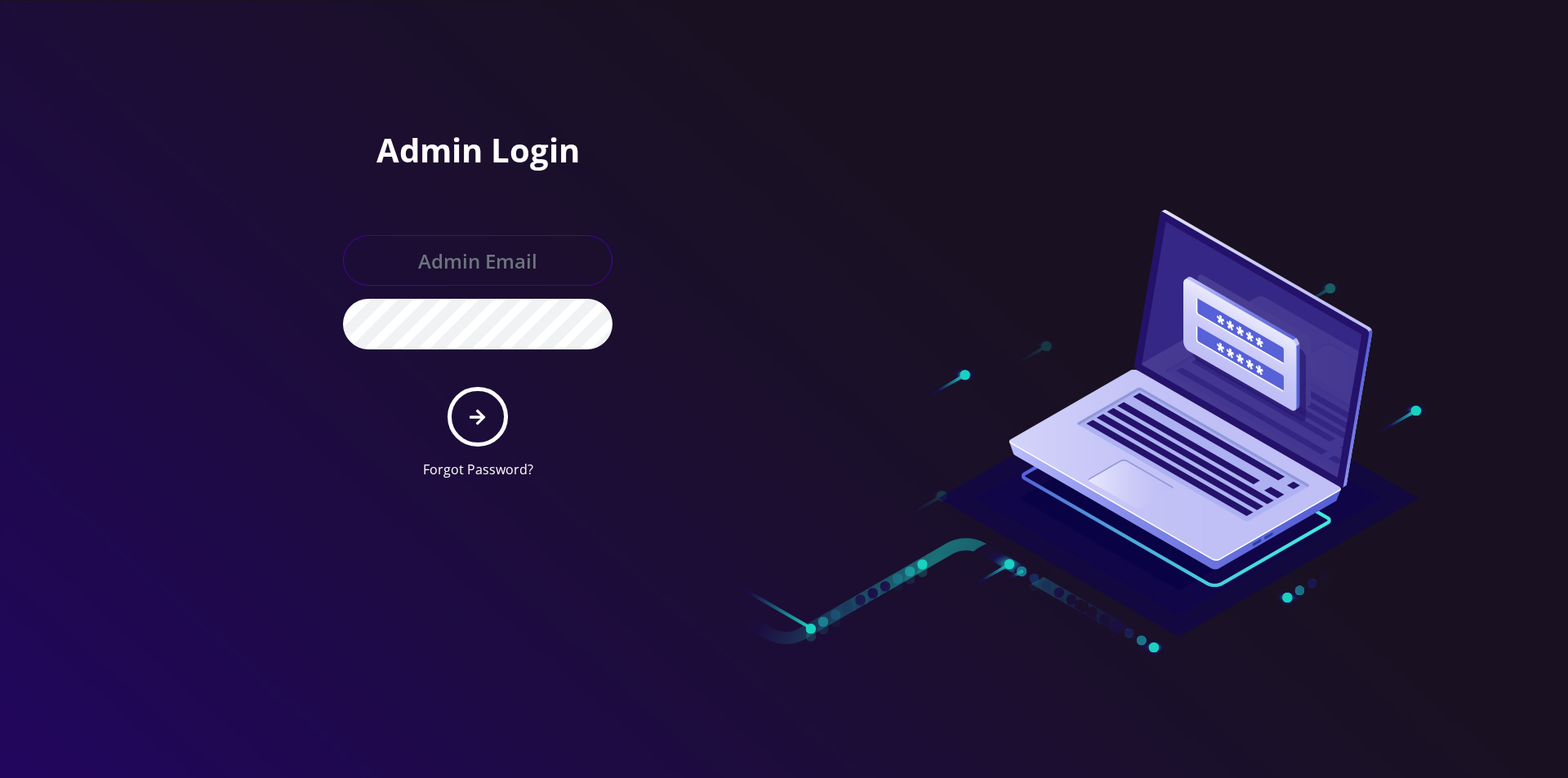
type input "[EMAIL_ADDRESS][DOMAIN_NAME]"
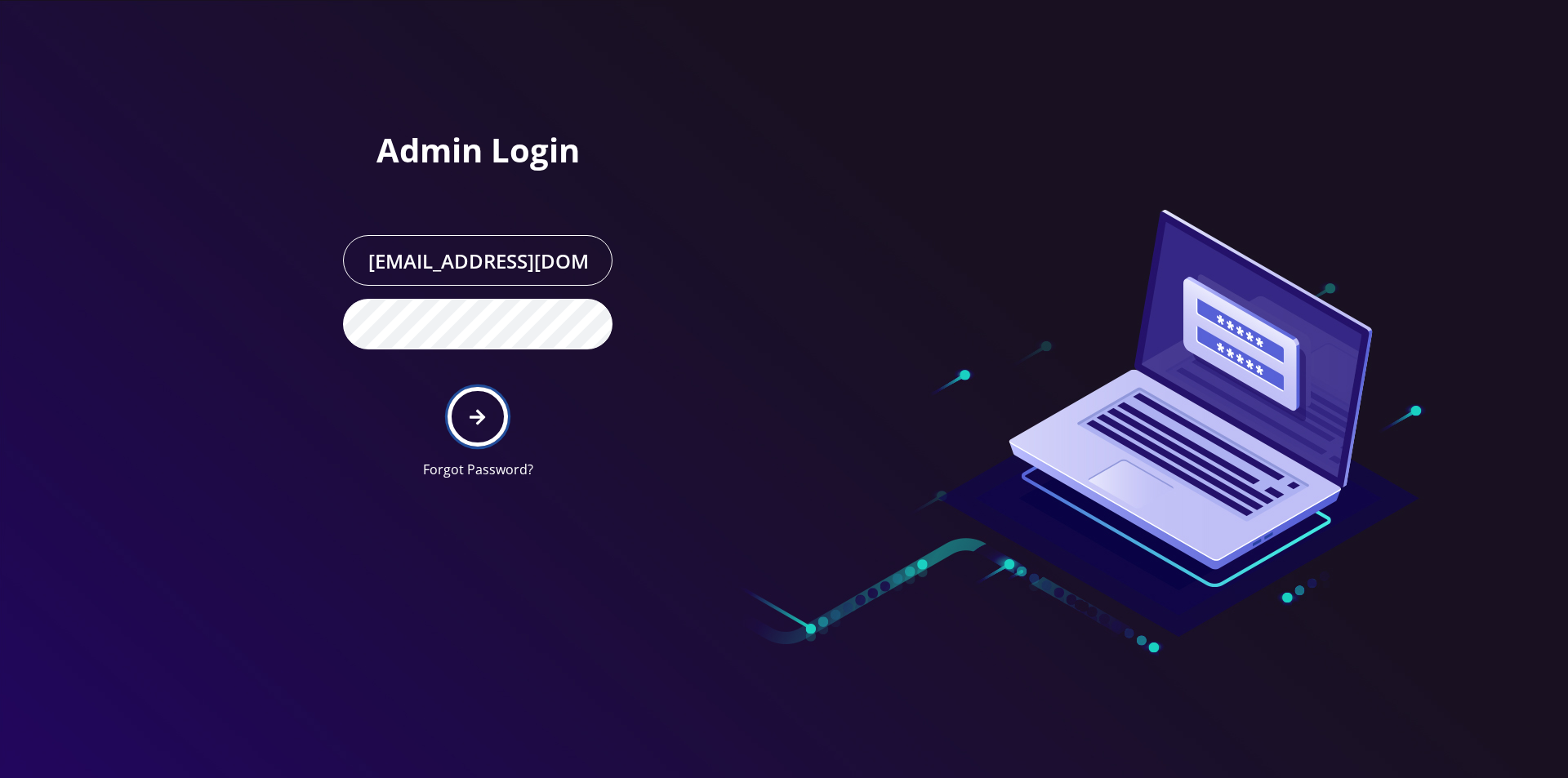
click at [461, 407] on button "submit" at bounding box center [477, 416] width 59 height 59
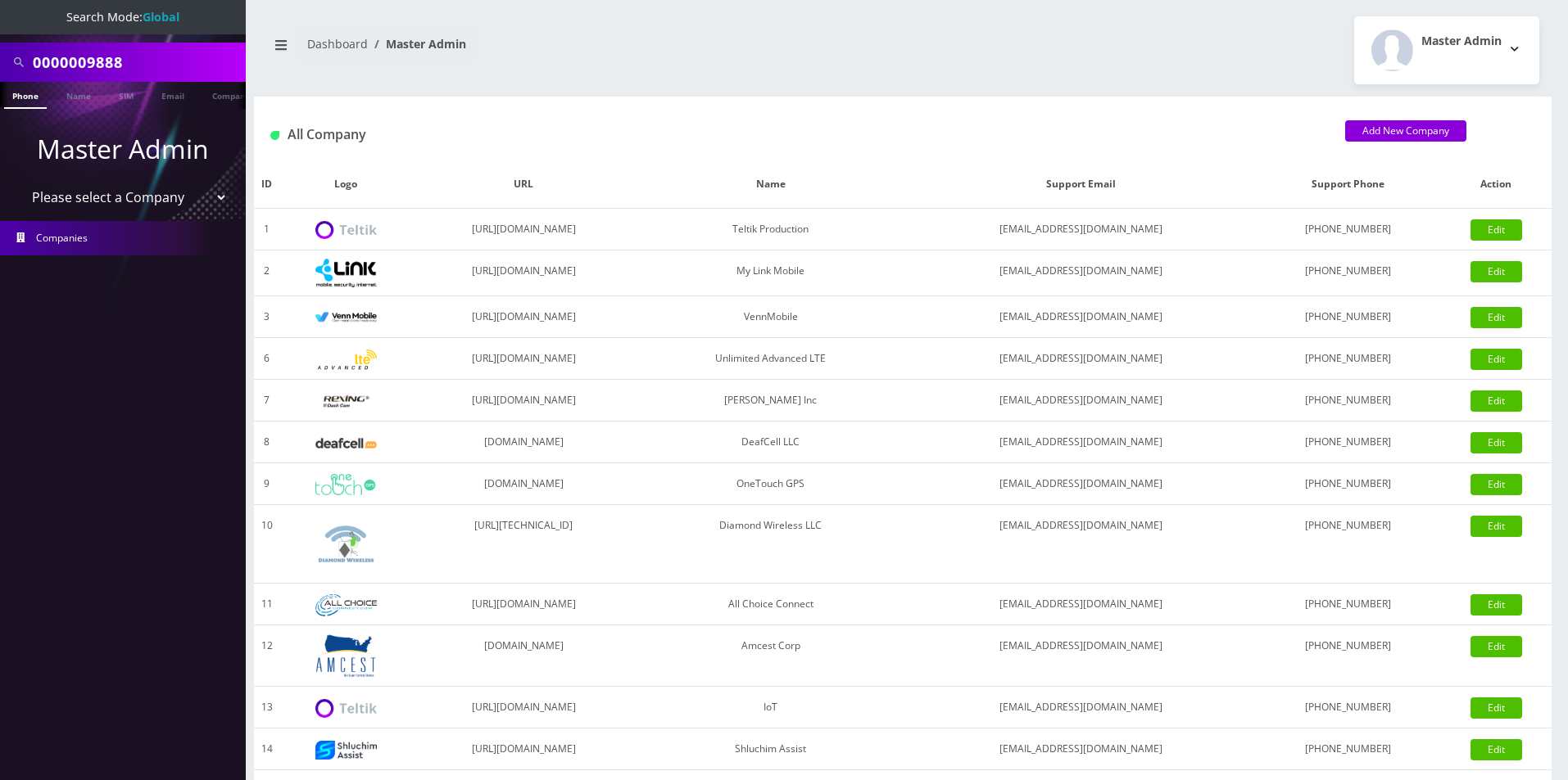
click at [171, 72] on input "0000009888" at bounding box center [137, 61] width 209 height 31
type input "noesis"
click at [213, 98] on link "Company" at bounding box center [231, 95] width 55 height 27
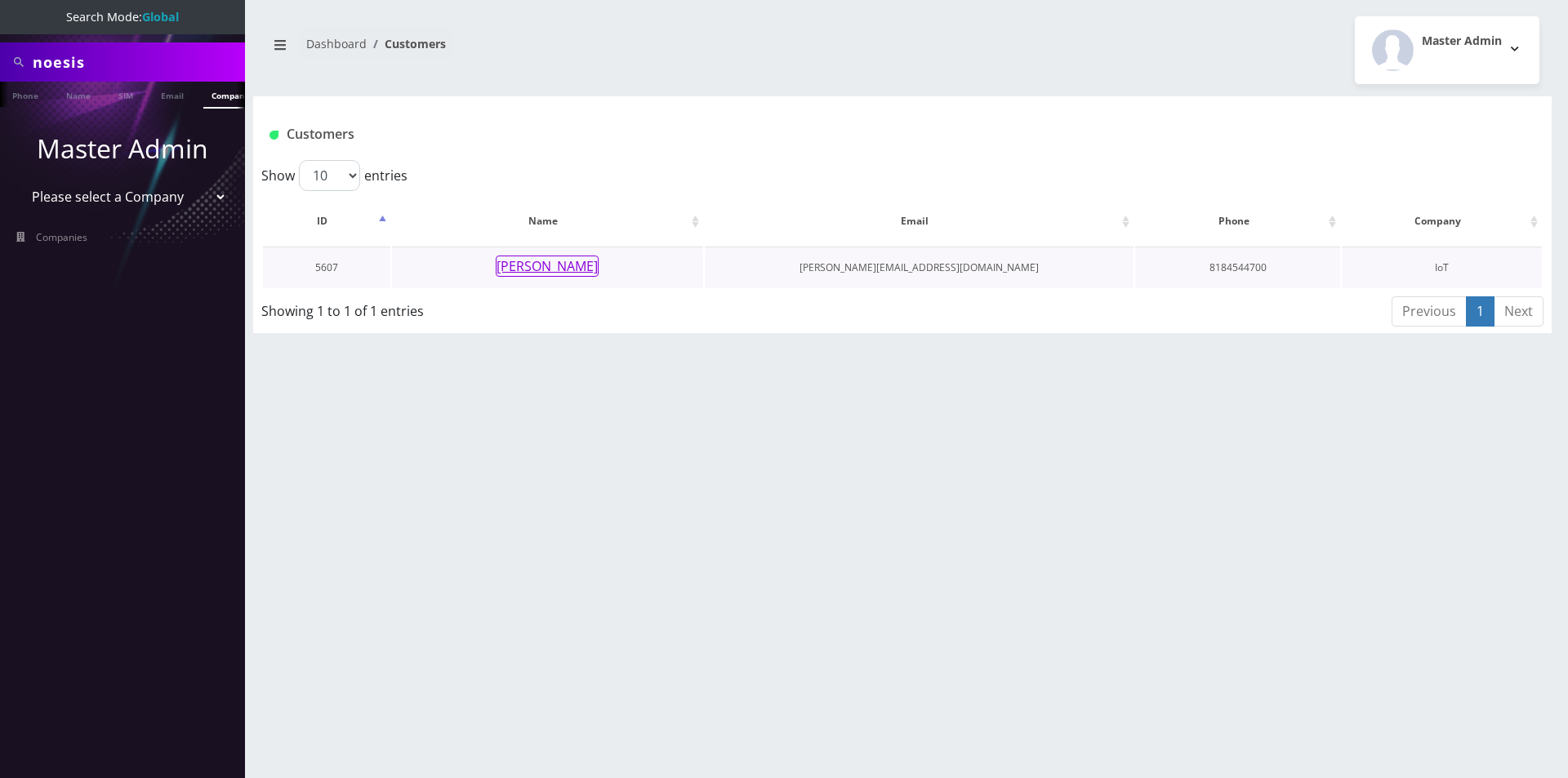
click at [518, 262] on button "David Acimovic" at bounding box center [546, 266] width 103 height 22
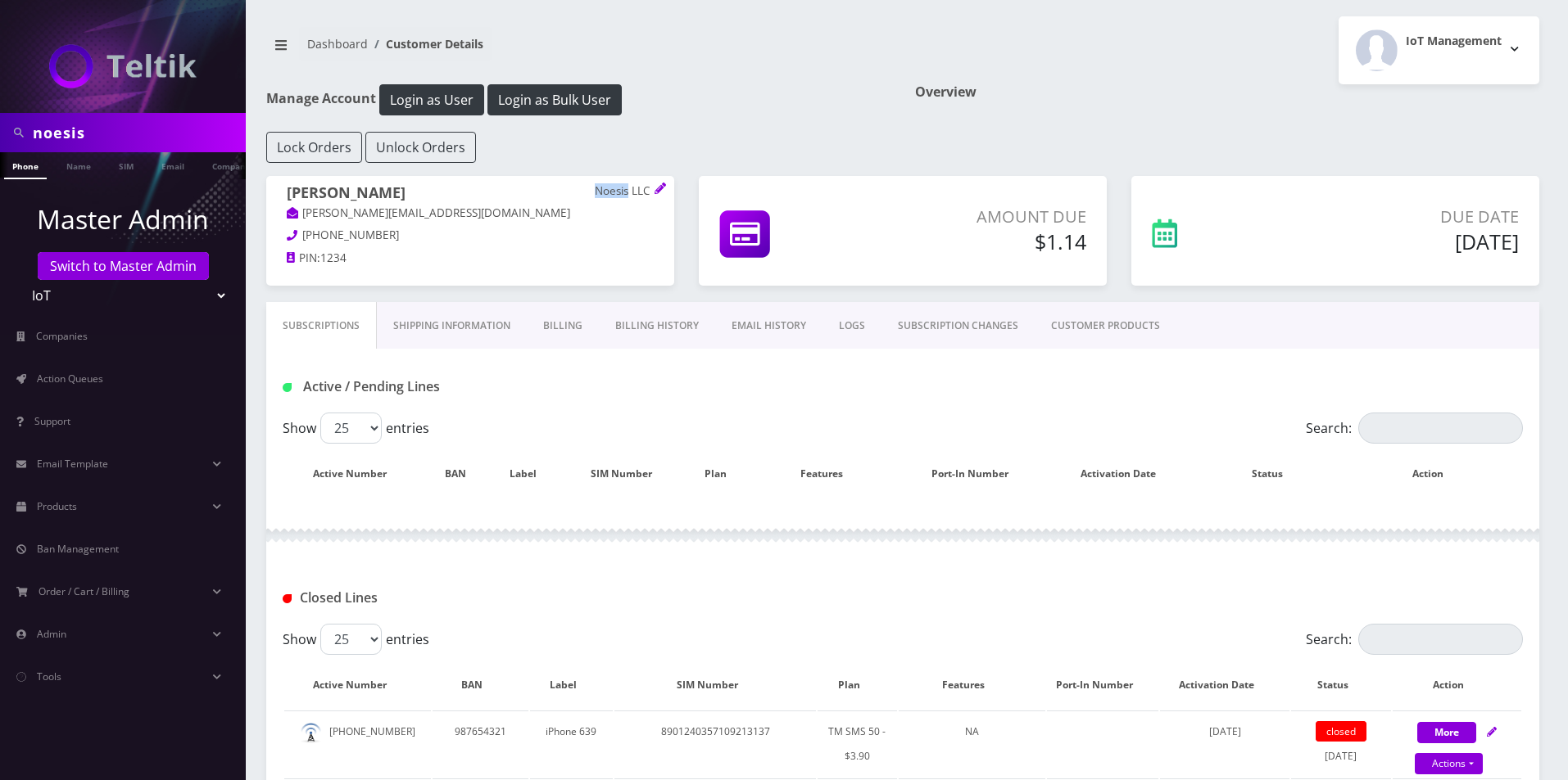
drag, startPoint x: 630, startPoint y: 191, endPoint x: 593, endPoint y: 191, distance: 37.0
click at [594, 191] on p "Noesis LLC" at bounding box center [624, 191] width 59 height 15
copy p "Noesis"
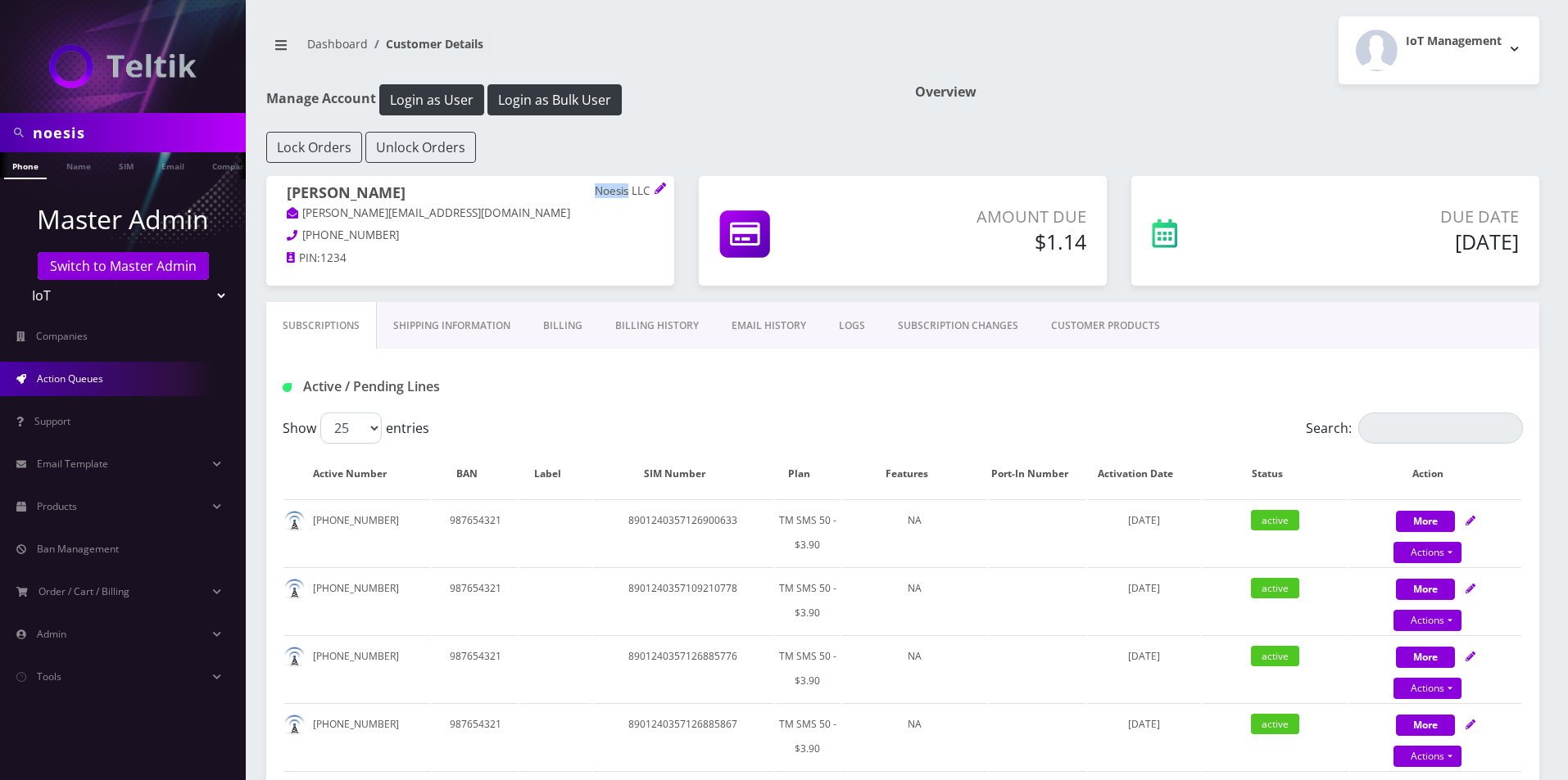
click at [142, 370] on link "Action Queues" at bounding box center [123, 379] width 245 height 34
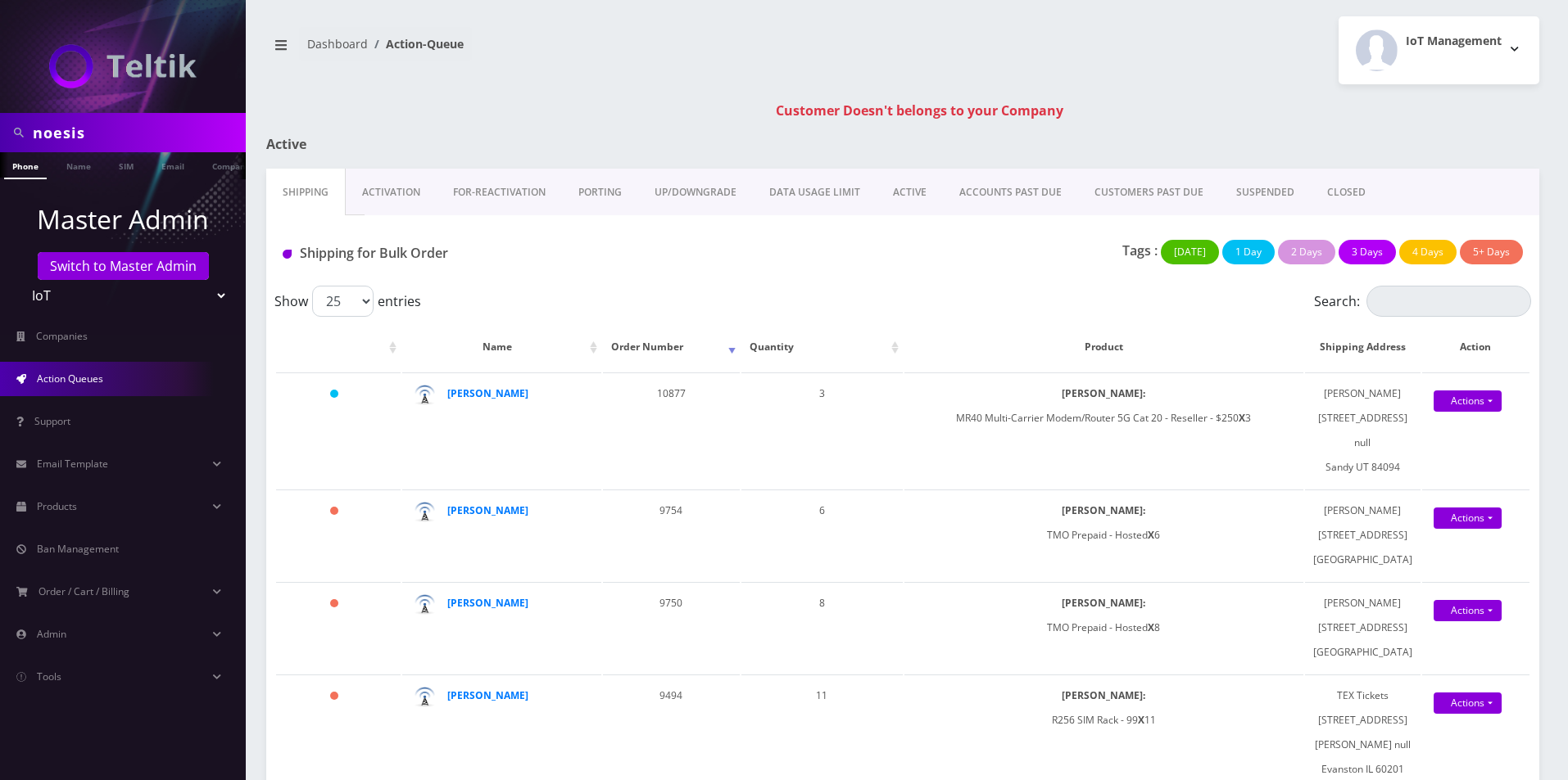
click at [107, 139] on input "noesis" at bounding box center [137, 132] width 209 height 31
click at [229, 170] on ul at bounding box center [237, 166] width 16 height 28
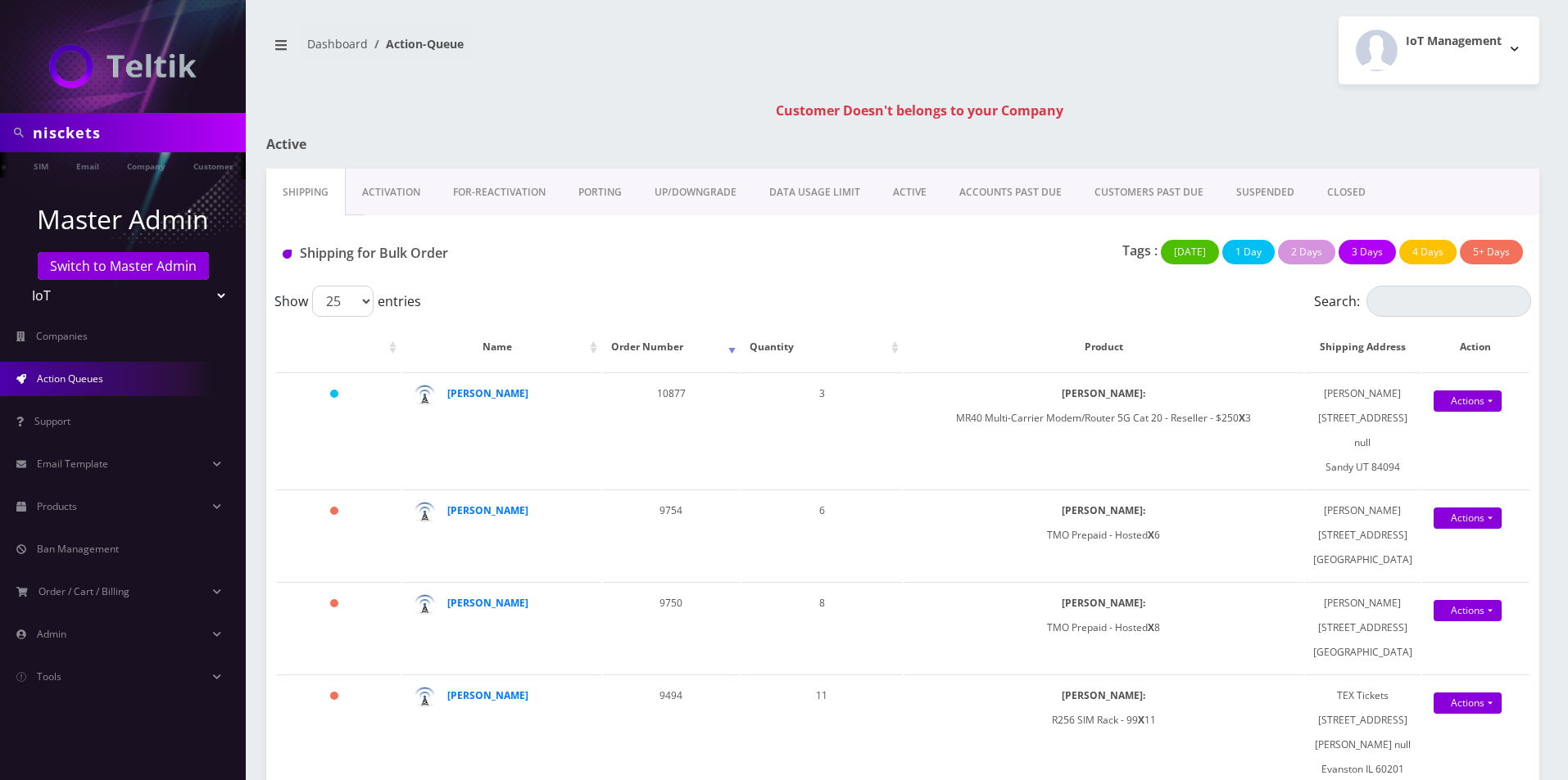
click at [93, 131] on input "nisckets" at bounding box center [137, 132] width 209 height 31
type input "nickets"
click at [211, 170] on link "Customer" at bounding box center [213, 165] width 57 height 27
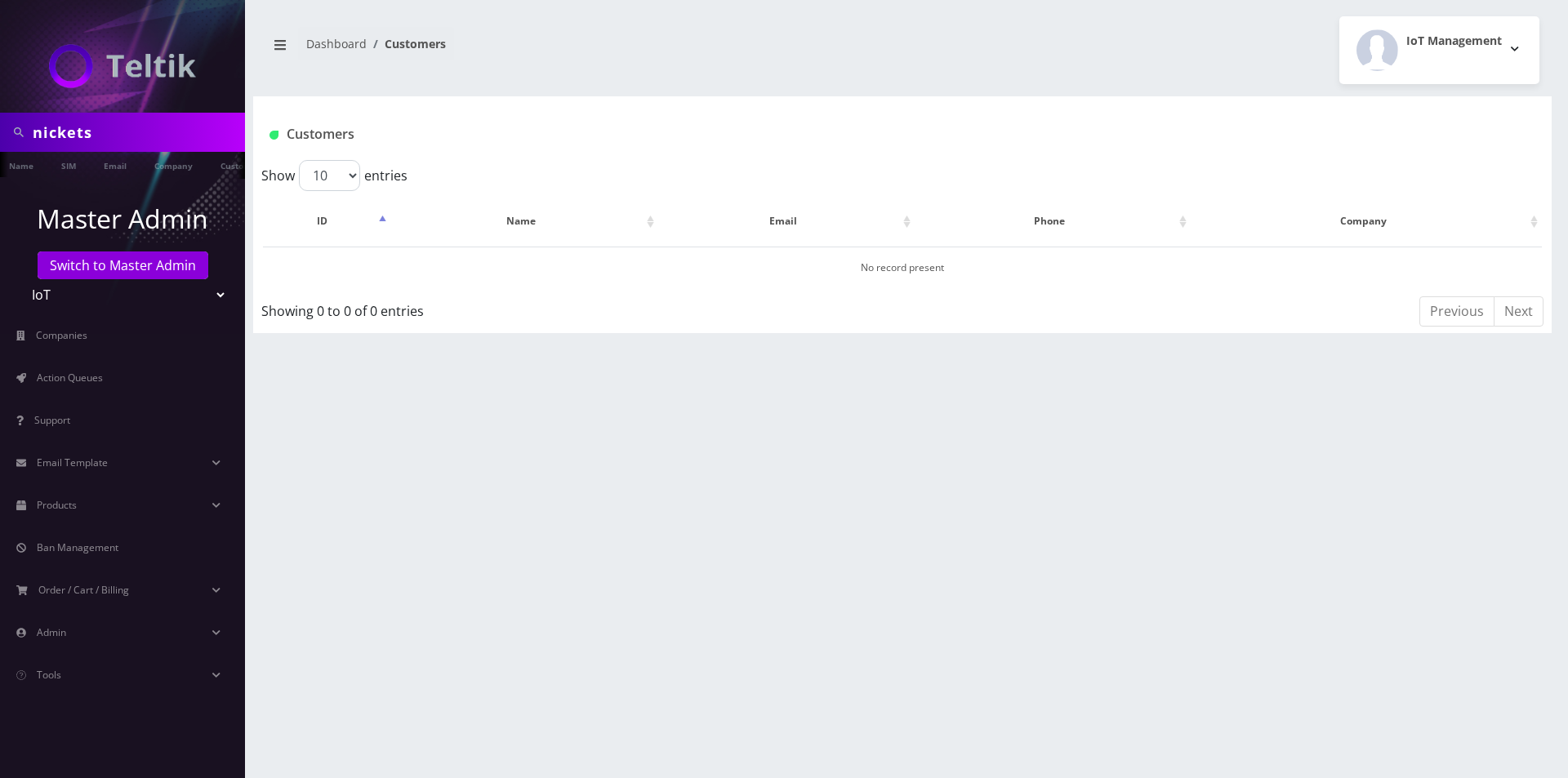
scroll to position [0, 89]
click at [229, 167] on ul at bounding box center [236, 166] width 16 height 28
click at [216, 168] on link "Customer" at bounding box center [213, 165] width 56 height 27
click at [65, 168] on link "Name" at bounding box center [70, 165] width 40 height 27
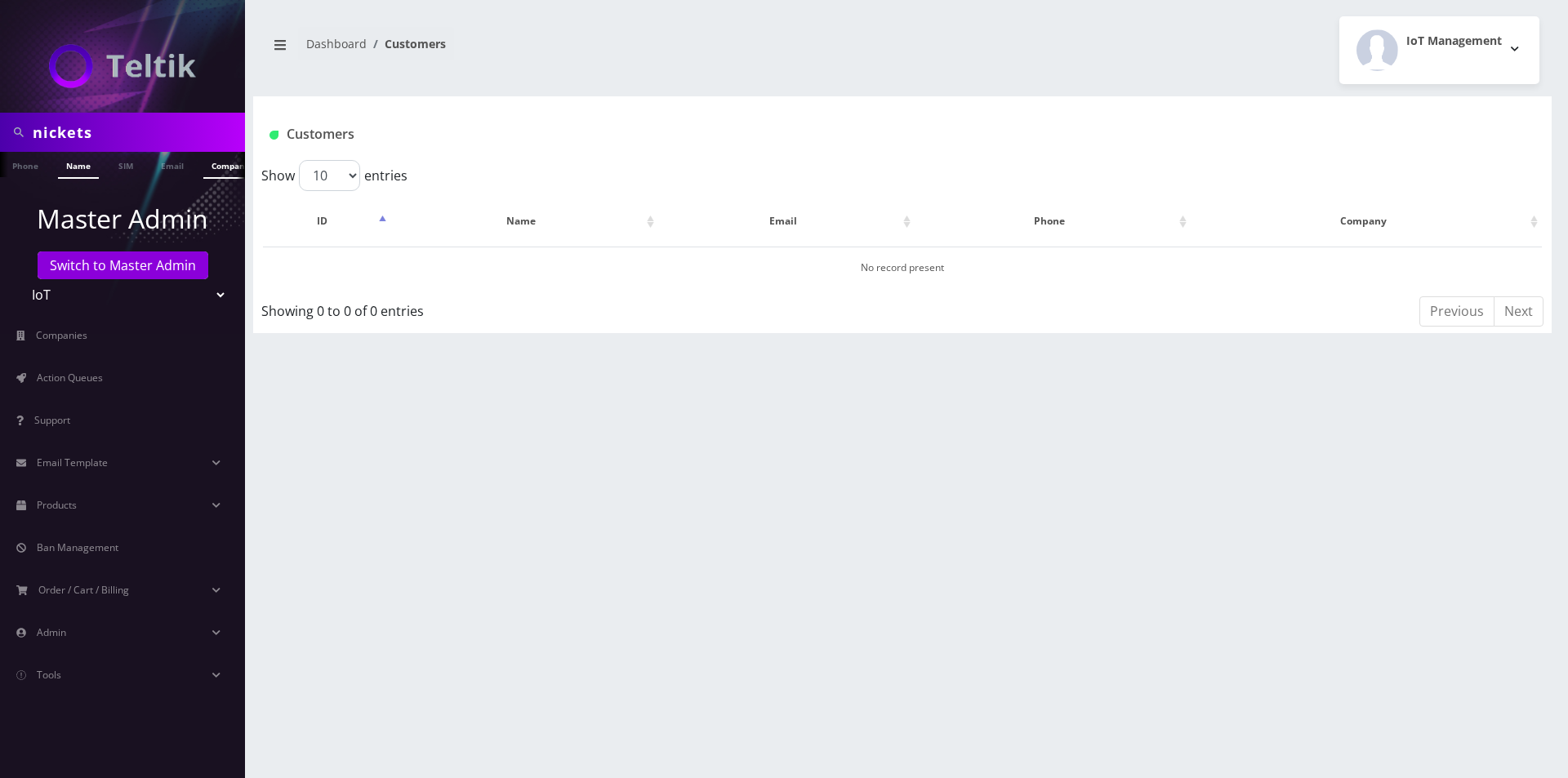
click at [210, 170] on link "Company" at bounding box center [230, 165] width 55 height 27
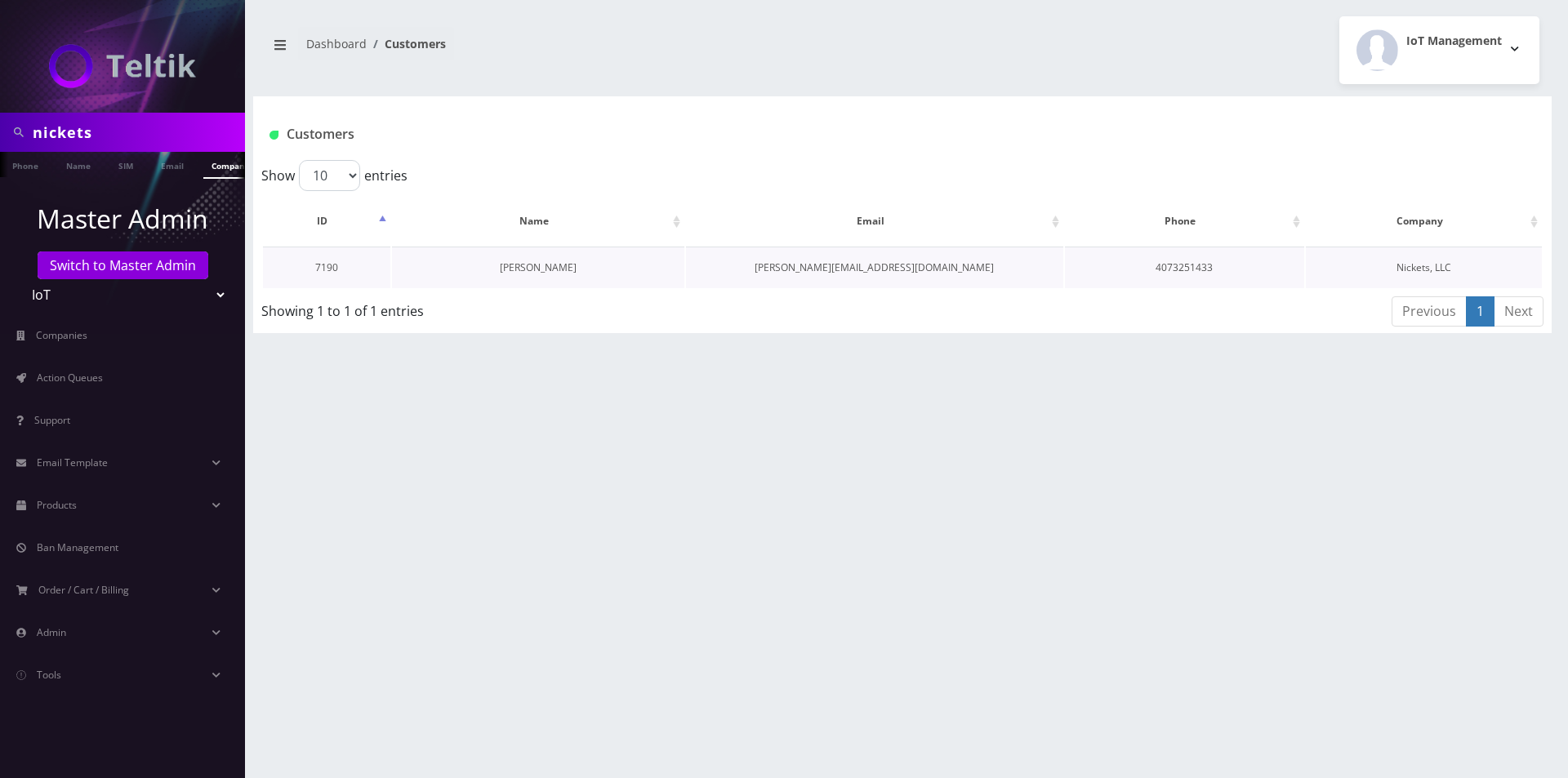
click at [520, 266] on link "[PERSON_NAME]" at bounding box center [538, 267] width 77 height 14
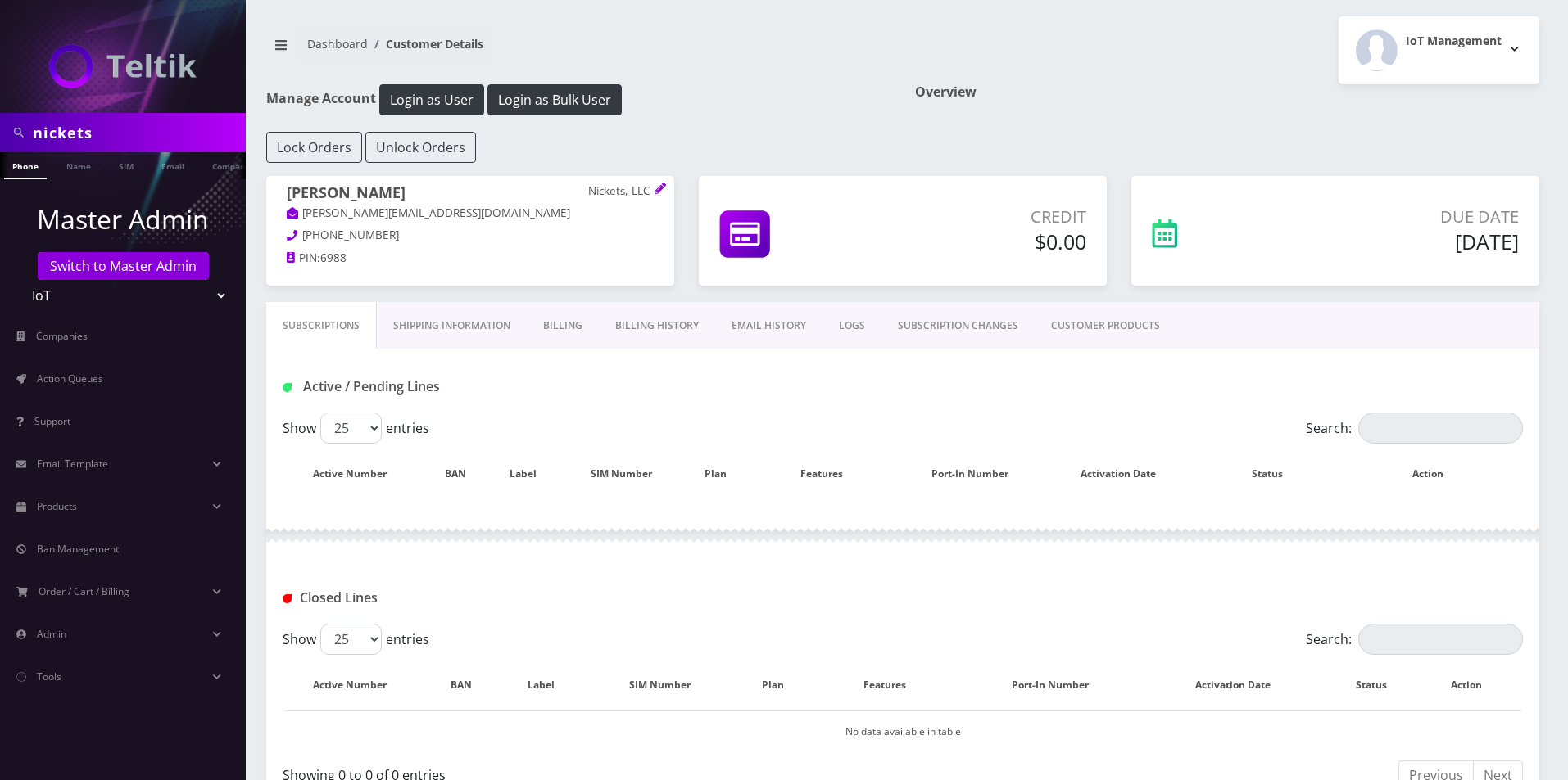
click at [1096, 340] on link "CUSTOMER PRODUCTS" at bounding box center [1105, 325] width 142 height 47
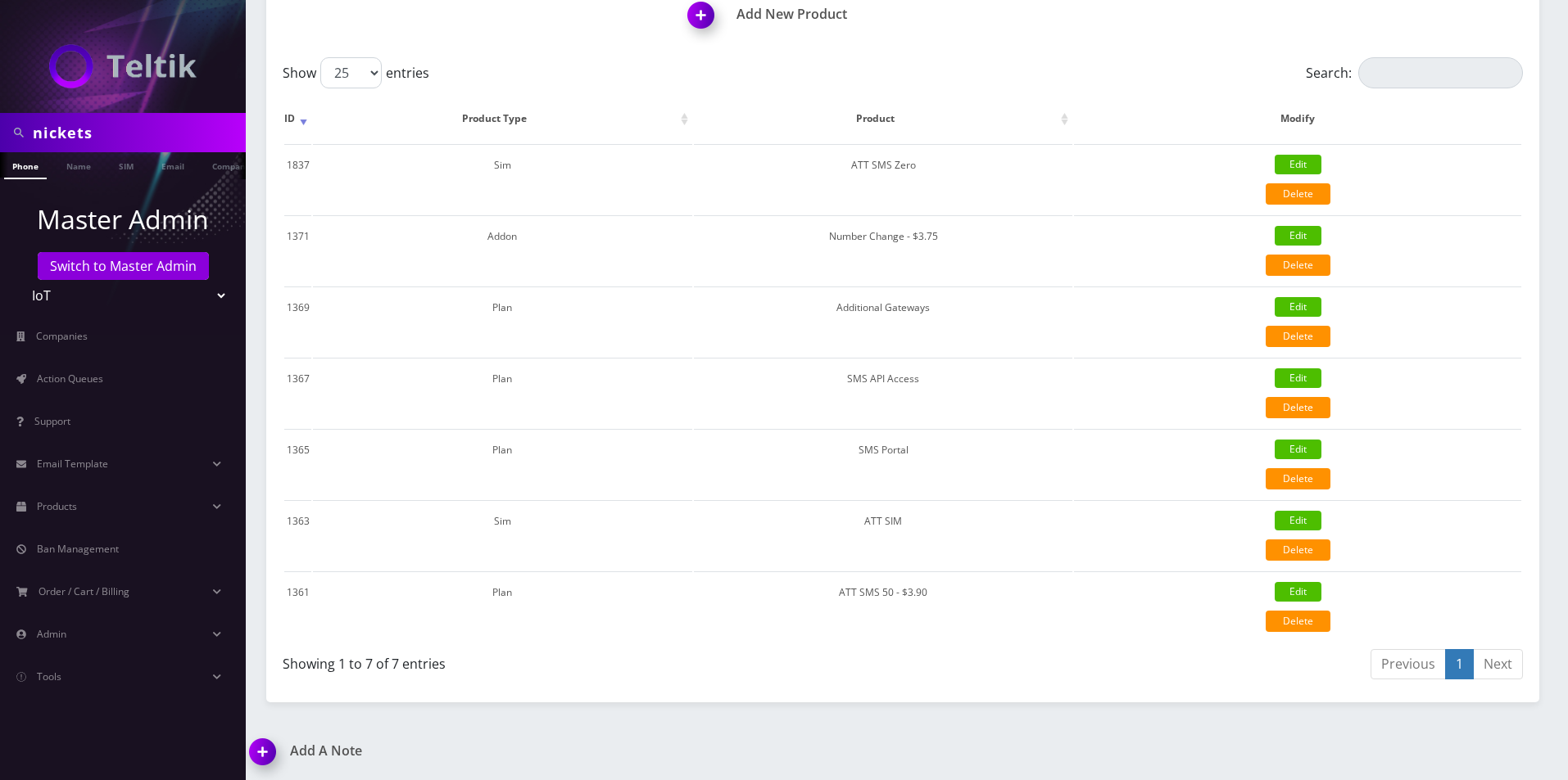
scroll to position [409, 0]
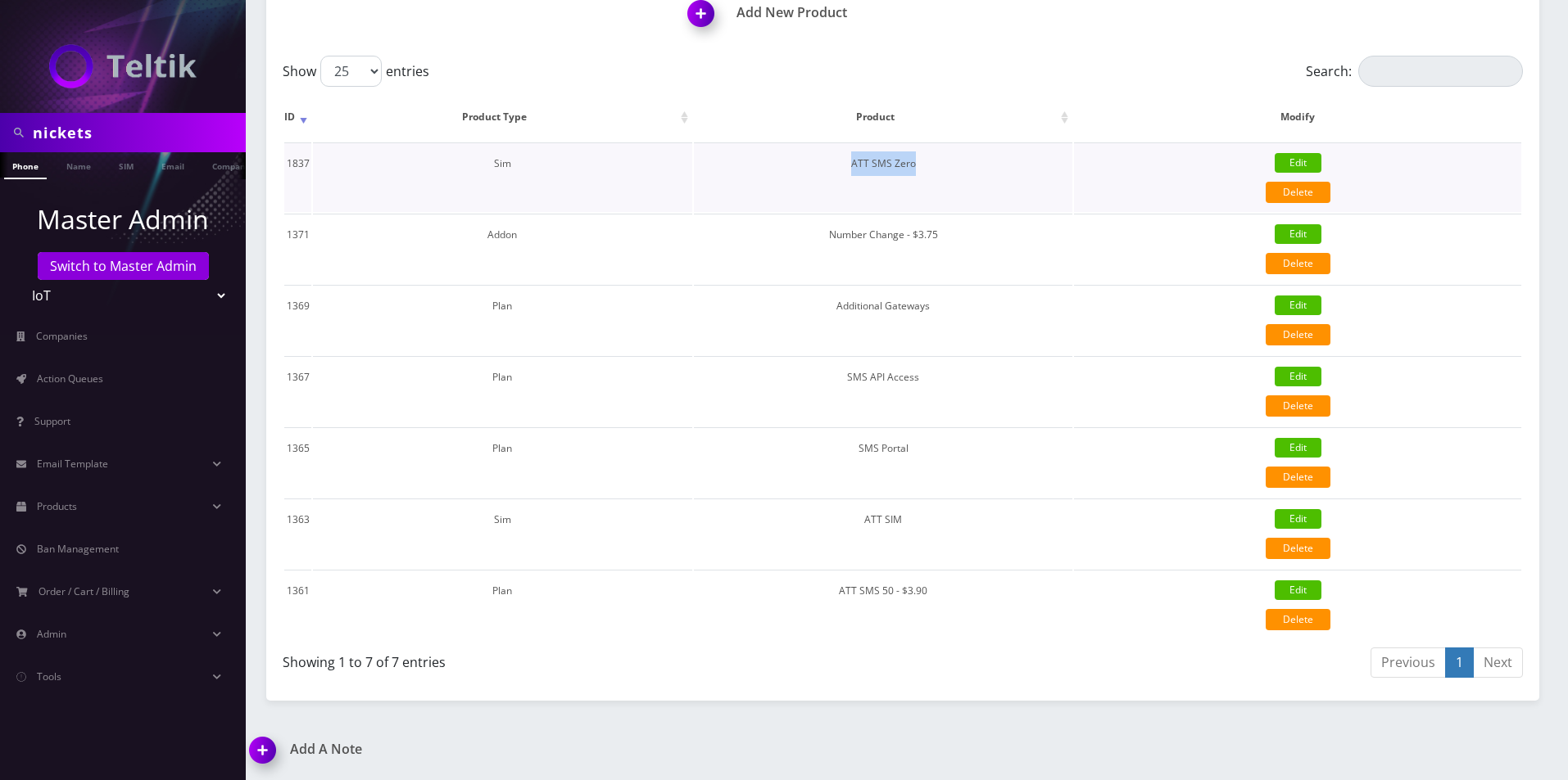
drag, startPoint x: 911, startPoint y: 169, endPoint x: 780, endPoint y: 161, distance: 131.2
click at [780, 161] on td "ATT SMS Zero" at bounding box center [883, 177] width 379 height 70
click at [1276, 191] on link "Delete" at bounding box center [1297, 192] width 65 height 22
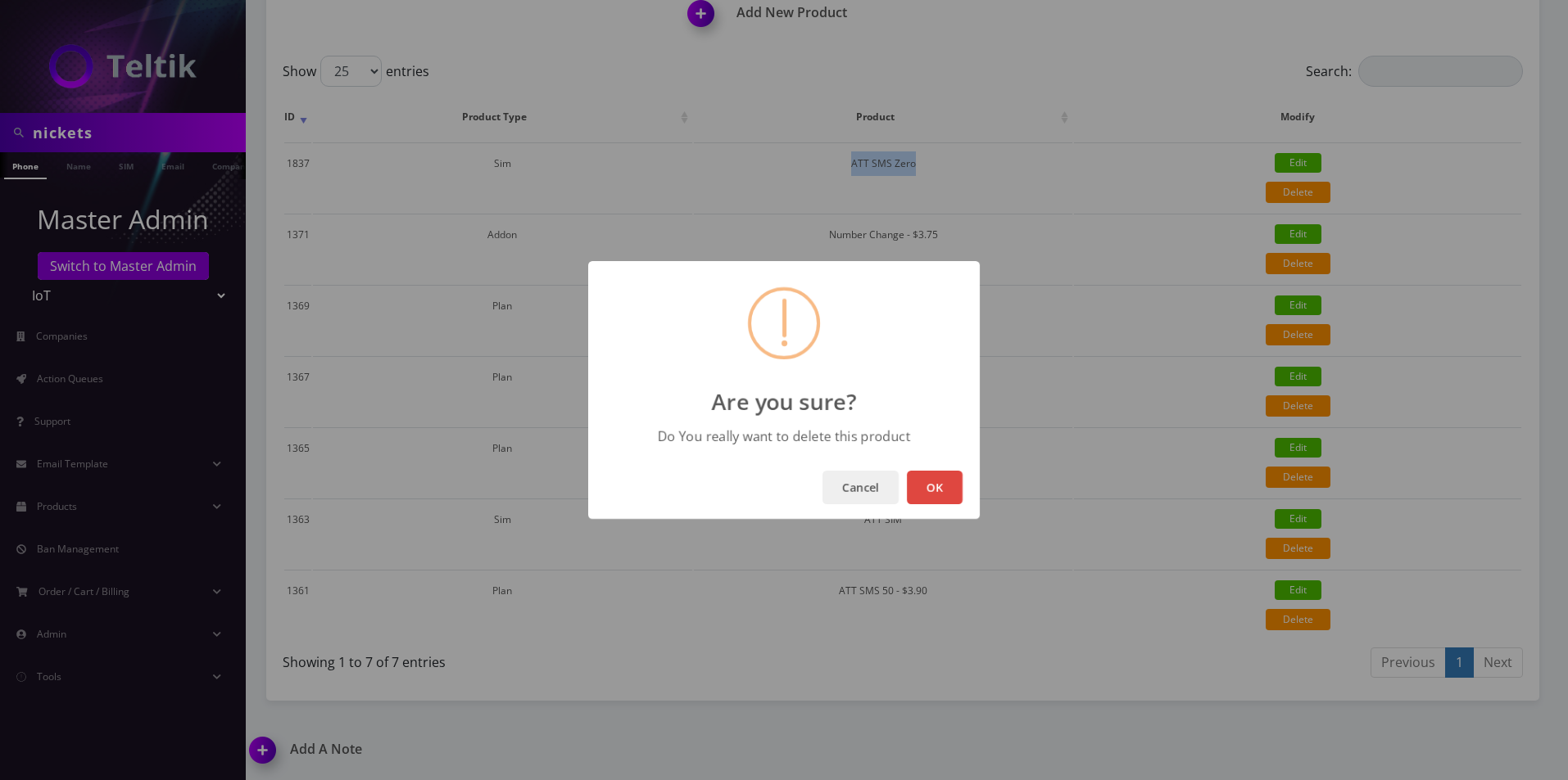
click at [953, 486] on button "OK" at bounding box center [934, 488] width 56 height 34
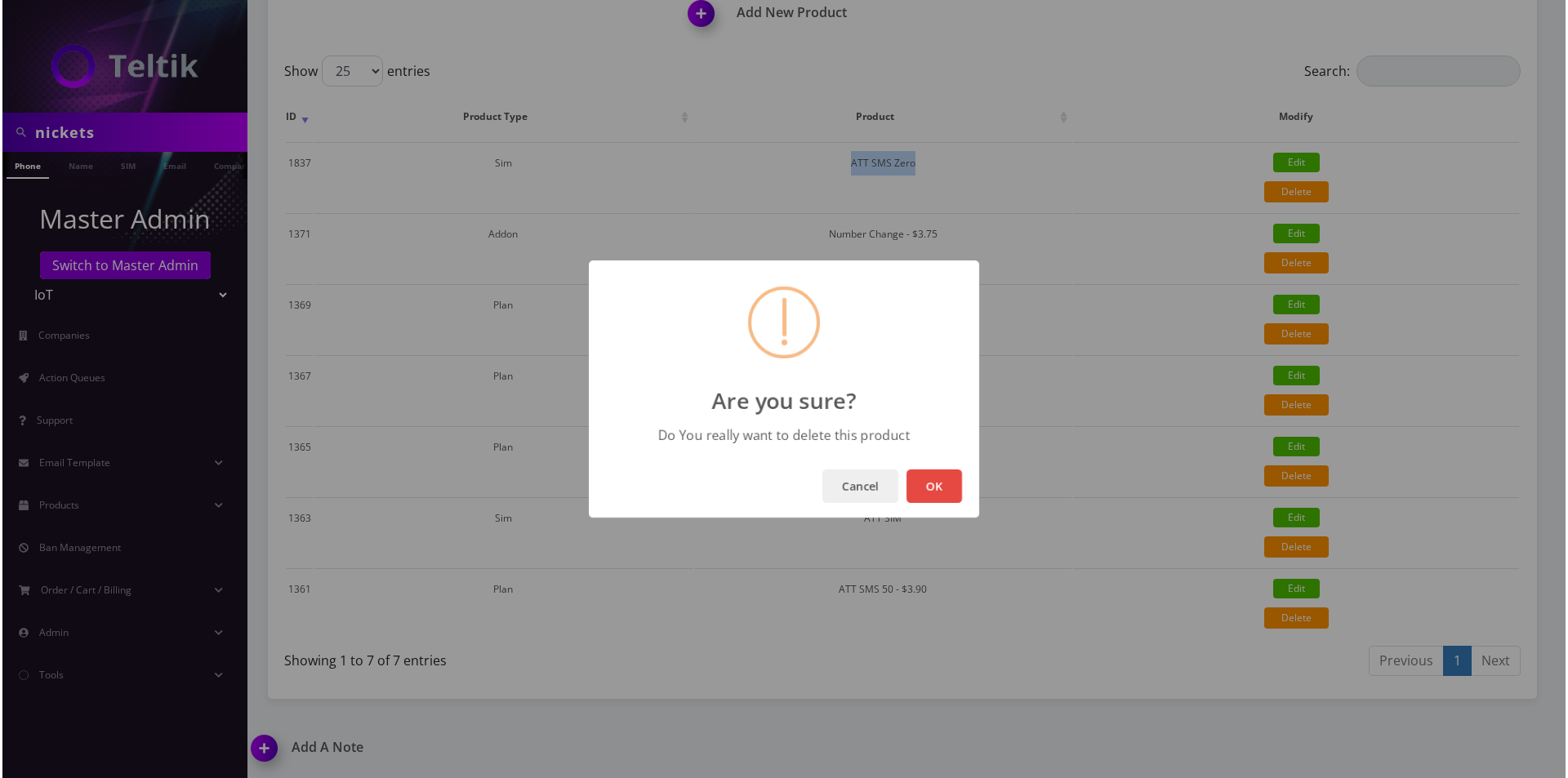
scroll to position [338, 0]
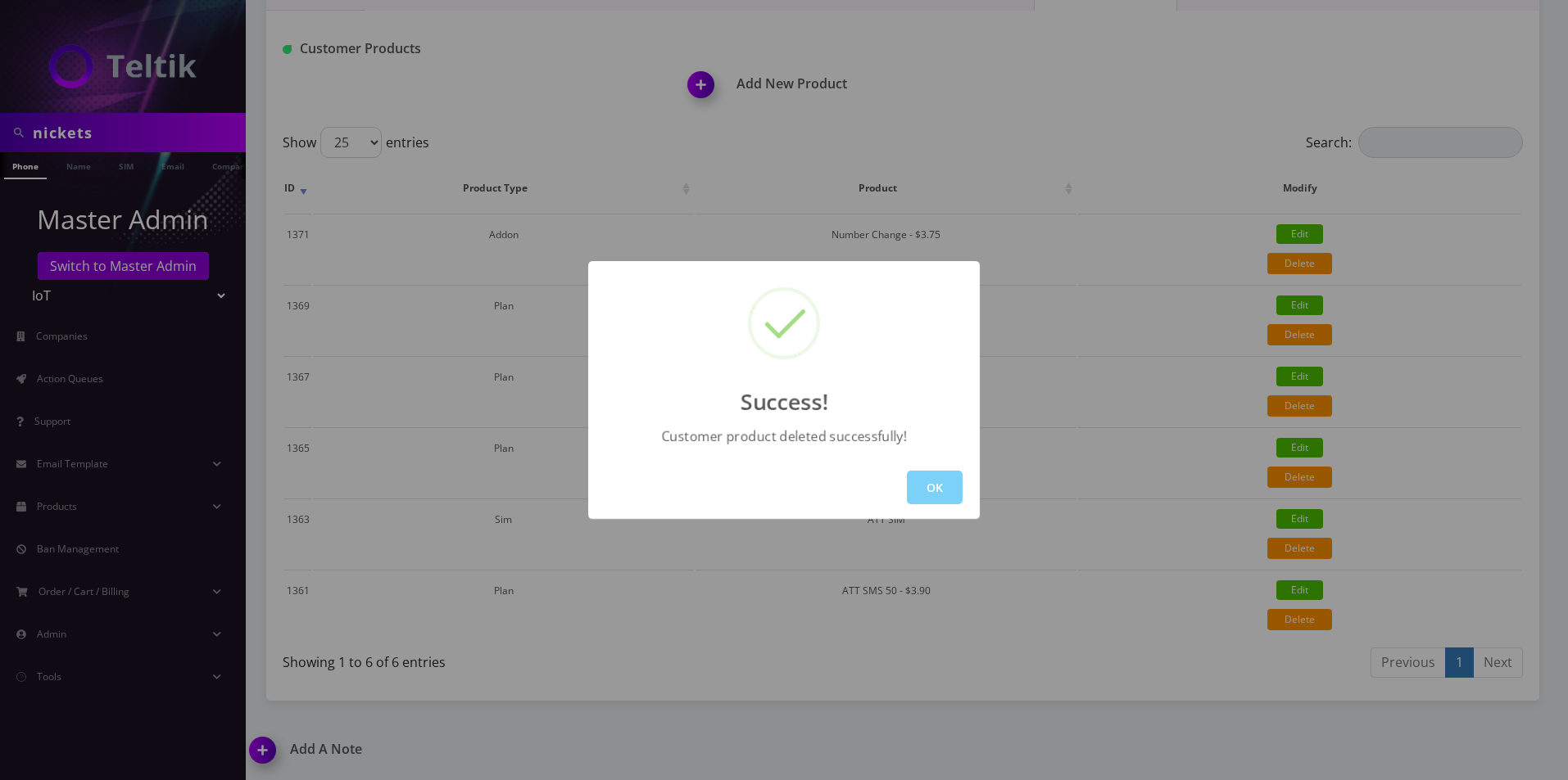
click at [705, 86] on div "Success! Customer product deleted successfully! OK" at bounding box center [784, 390] width 1568 height 780
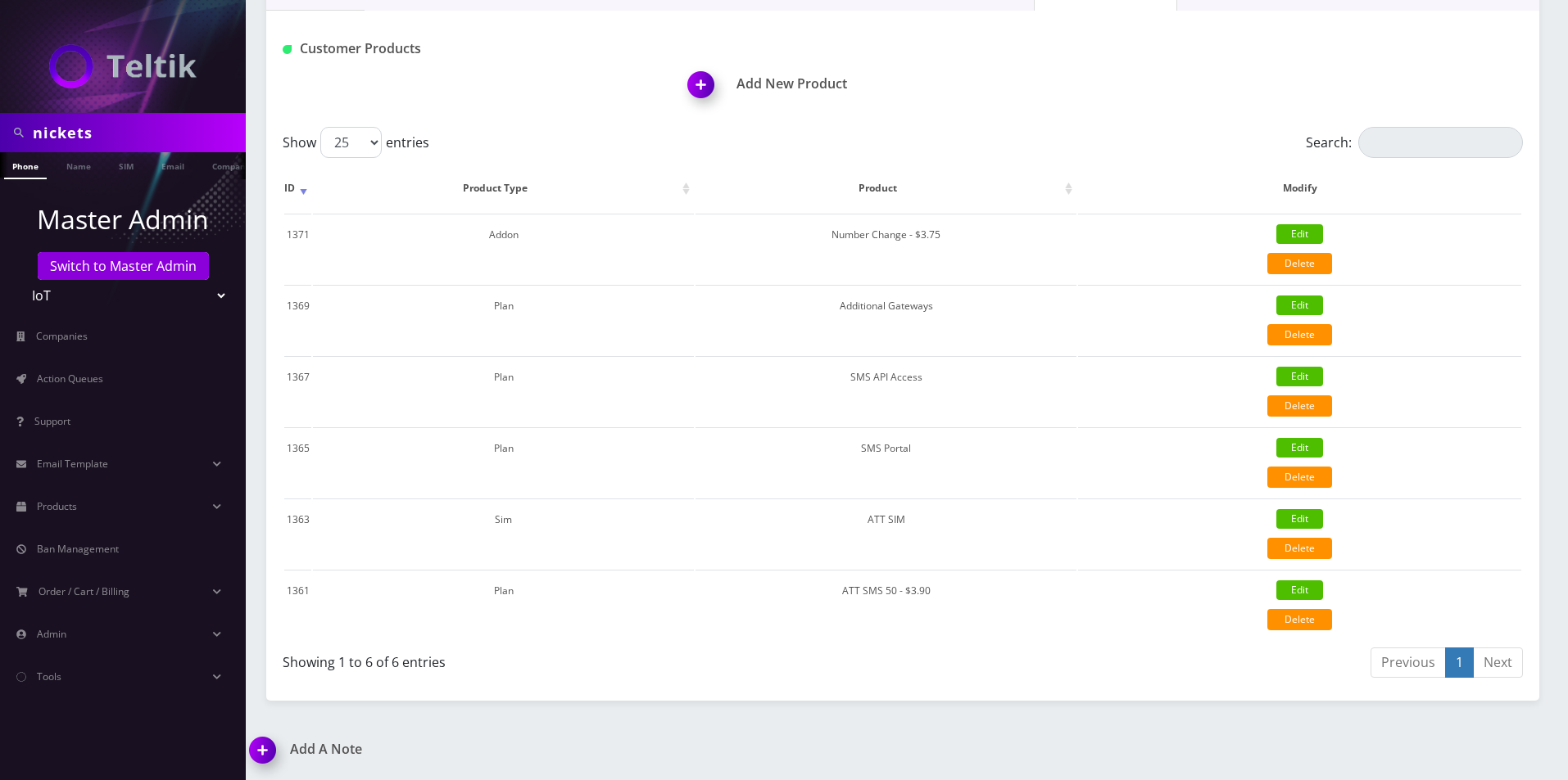
click at [703, 86] on img at bounding box center [704, 90] width 48 height 48
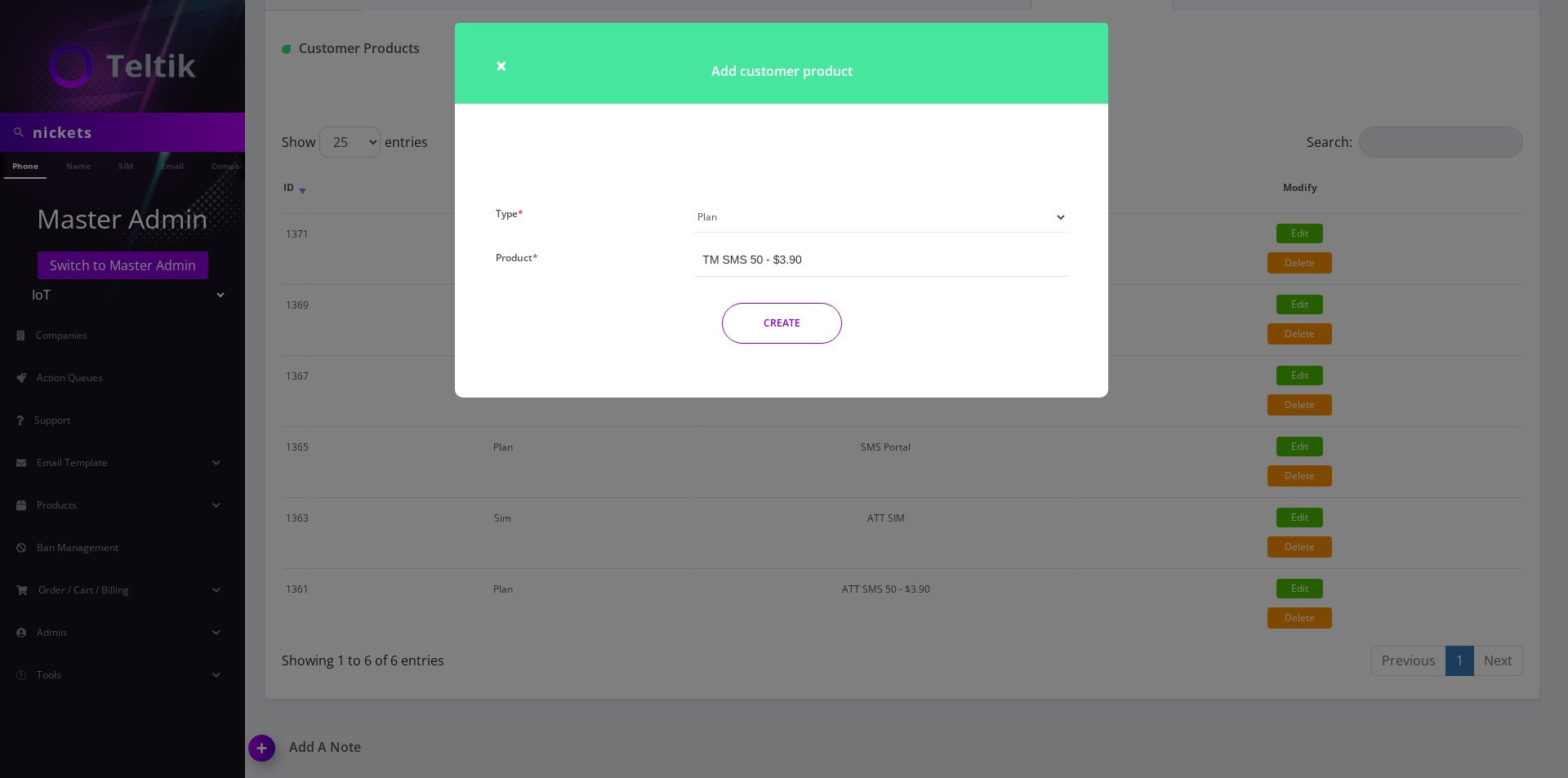
click at [744, 214] on select "Plan Device Sim Addon One-off" at bounding box center [880, 216] width 373 height 31
select select "3"
click at [694, 201] on select "Plan Device Sim Addon One-off" at bounding box center [880, 216] width 373 height 31
click at [815, 248] on div "TMO SMS SIM" at bounding box center [880, 261] width 373 height 30
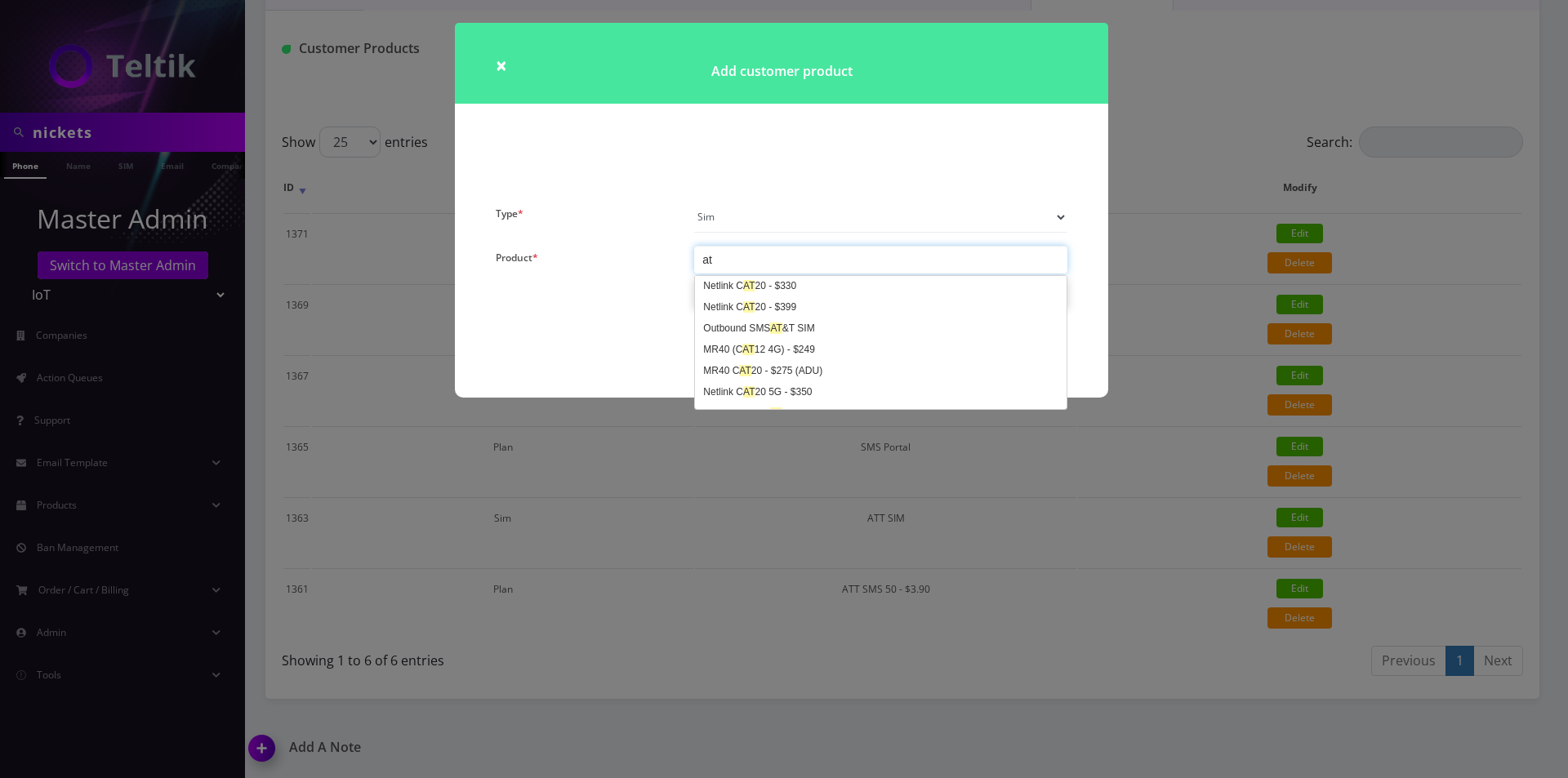
type input "att"
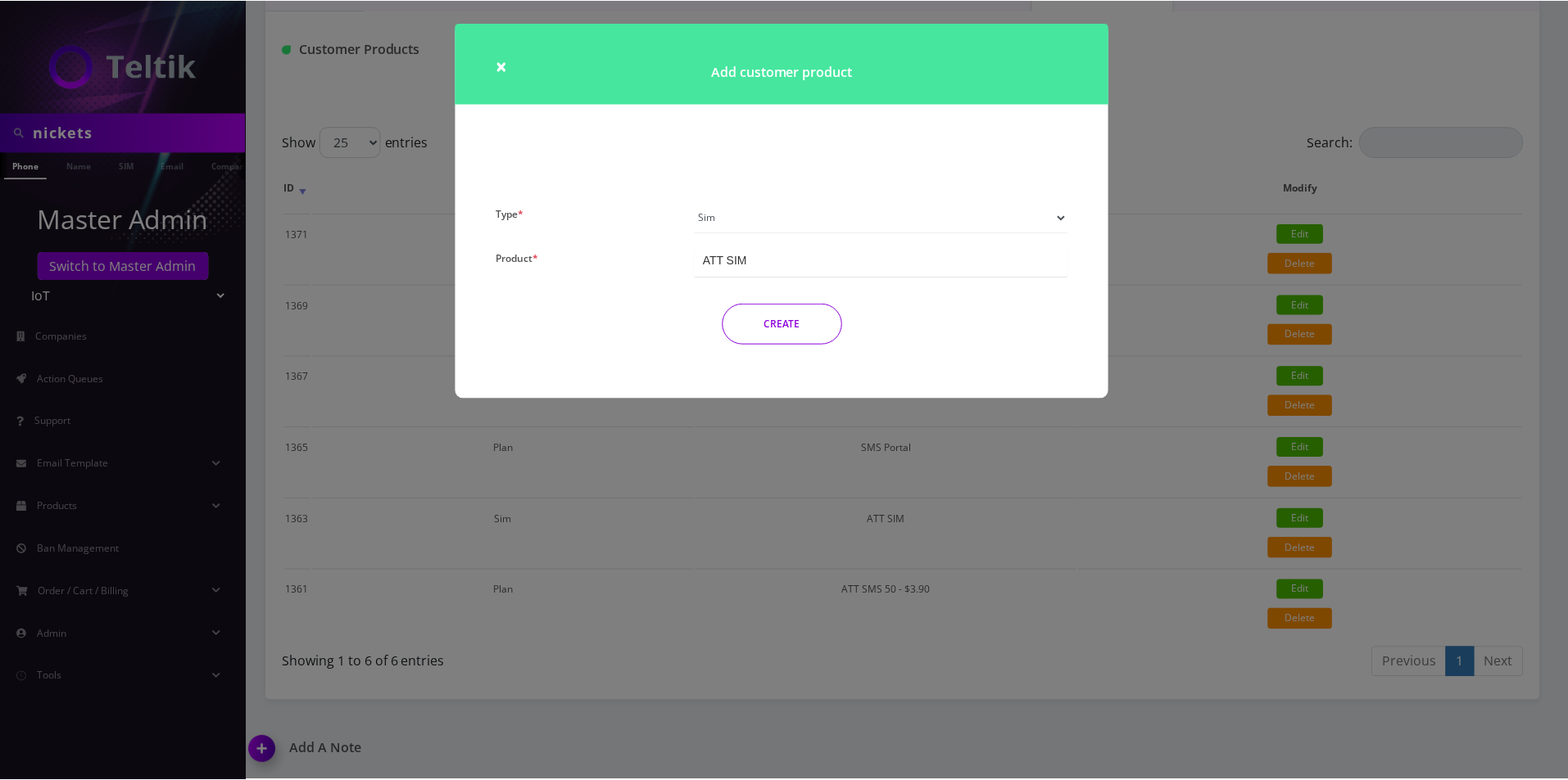
scroll to position [0, 0]
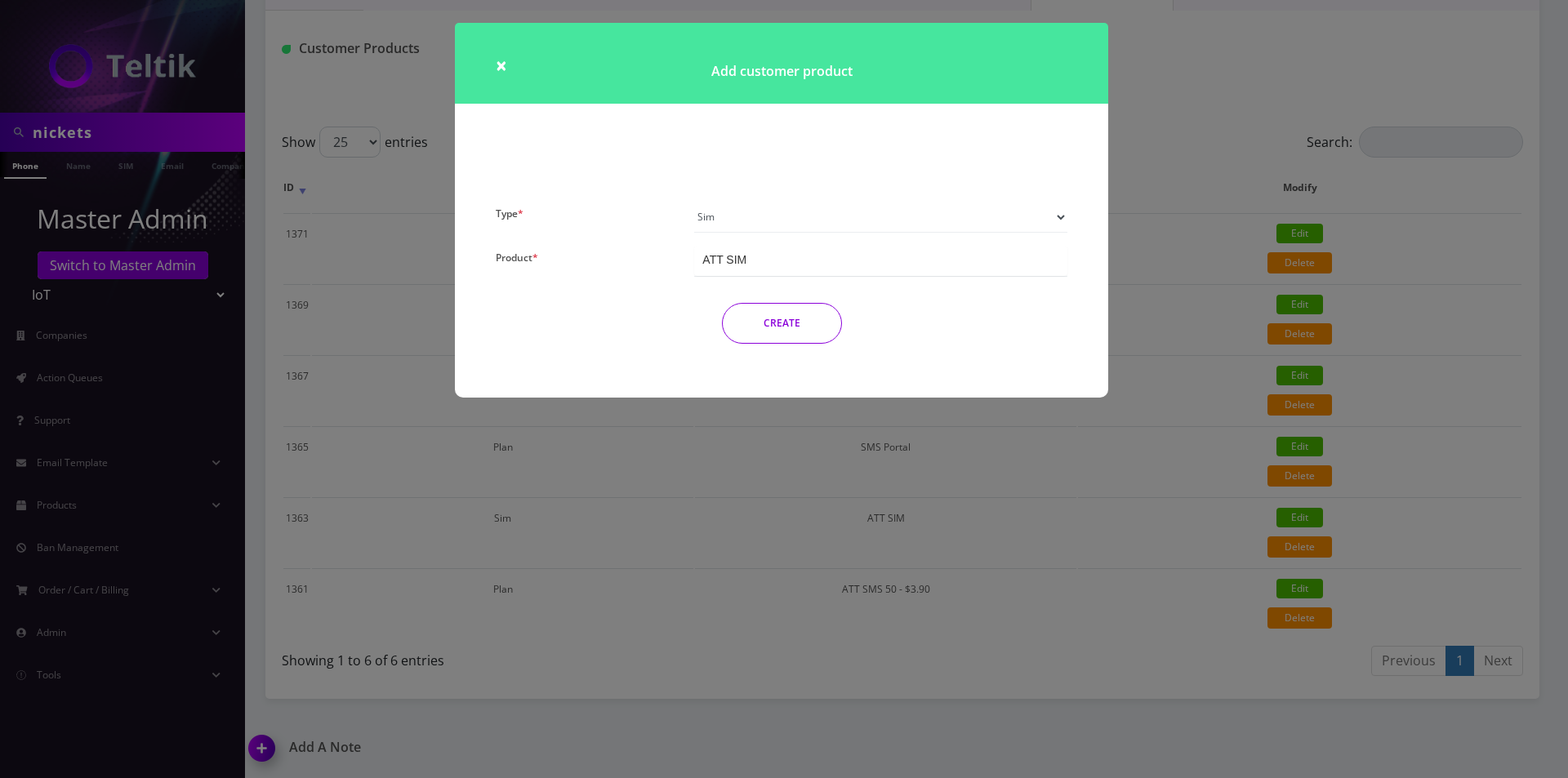
click at [770, 319] on button "CREATE" at bounding box center [782, 323] width 120 height 40
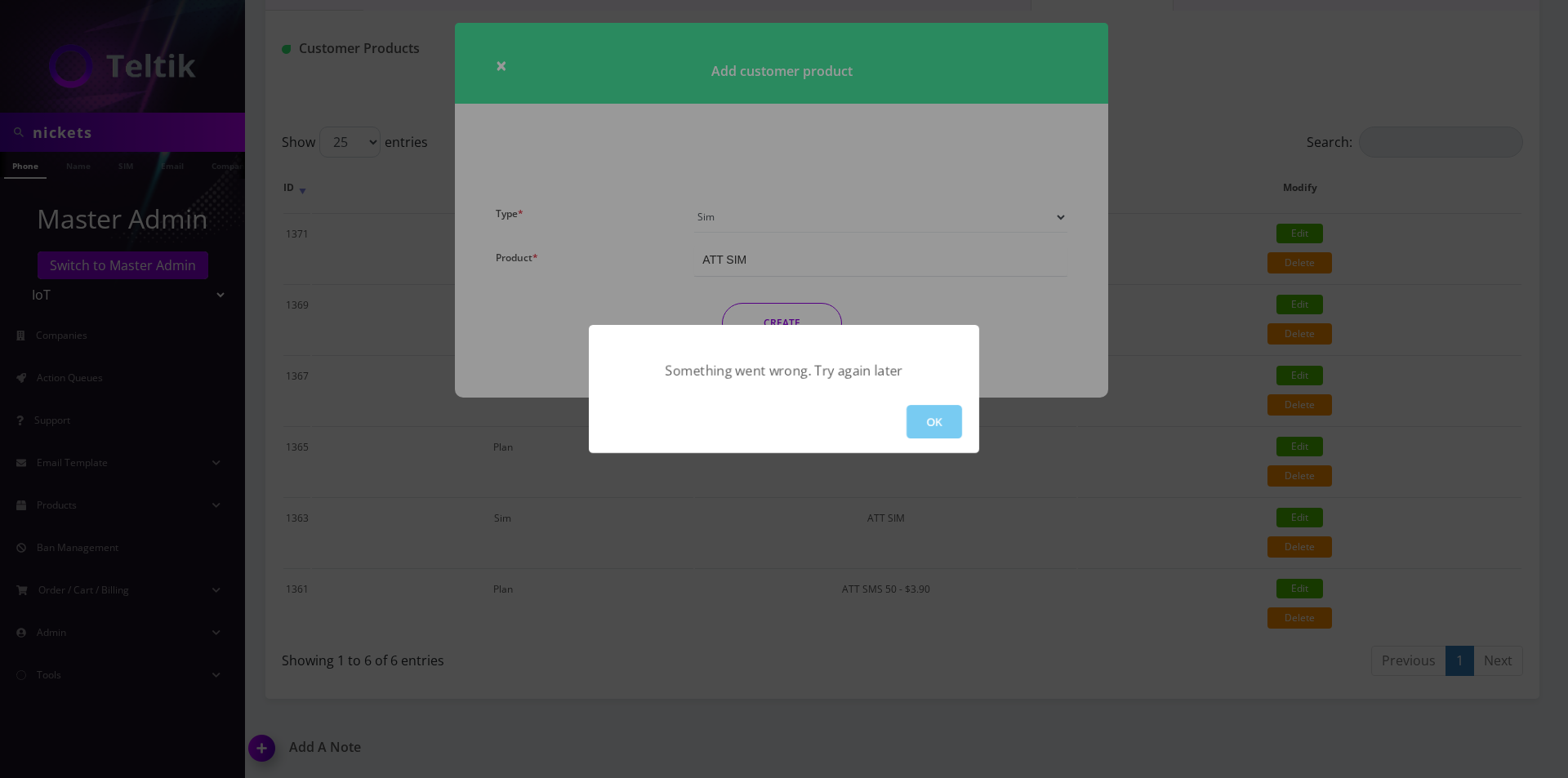
click at [932, 430] on button "OK" at bounding box center [934, 422] width 55 height 34
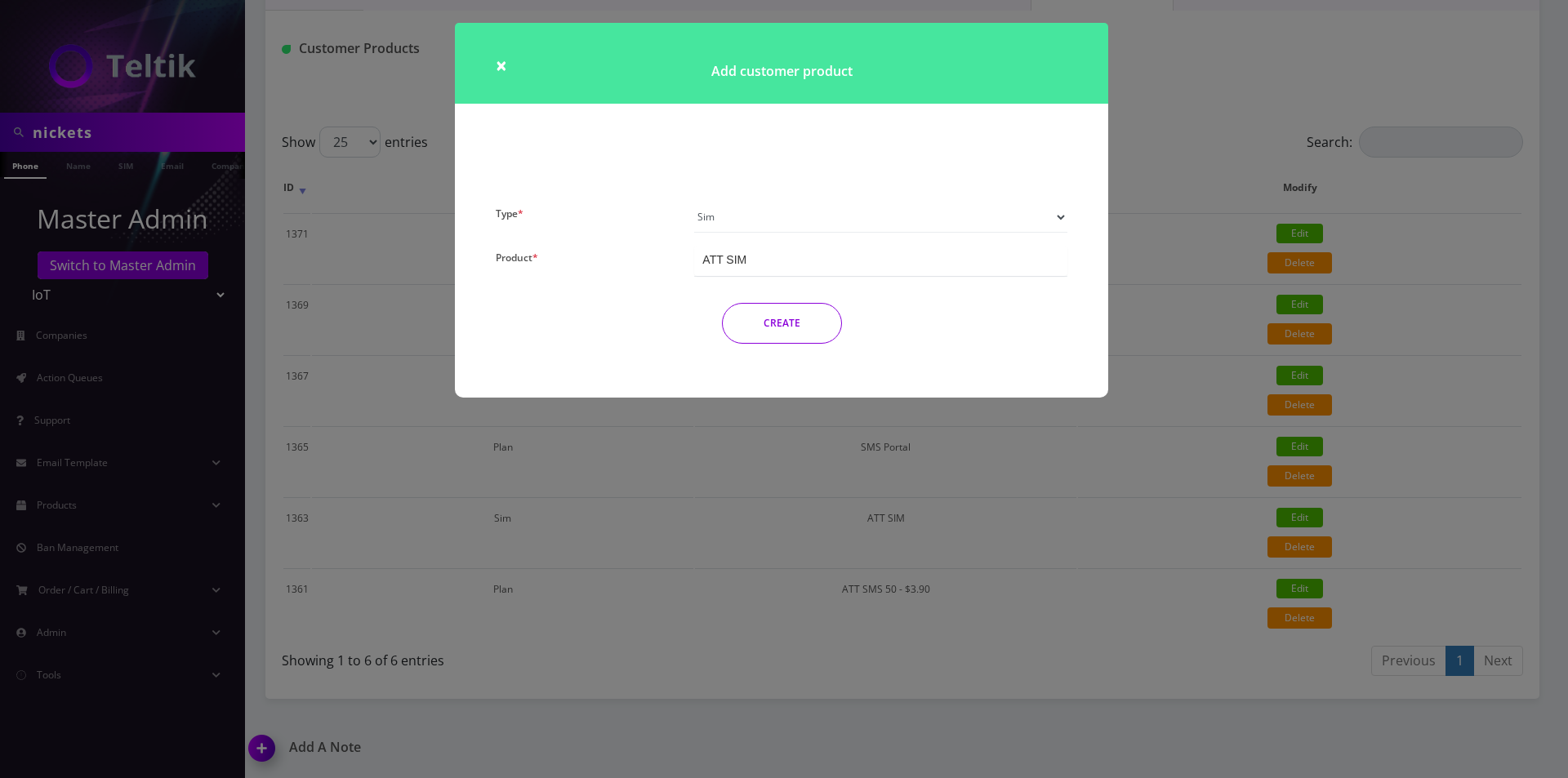
click at [784, 320] on button "CREATE" at bounding box center [782, 323] width 120 height 40
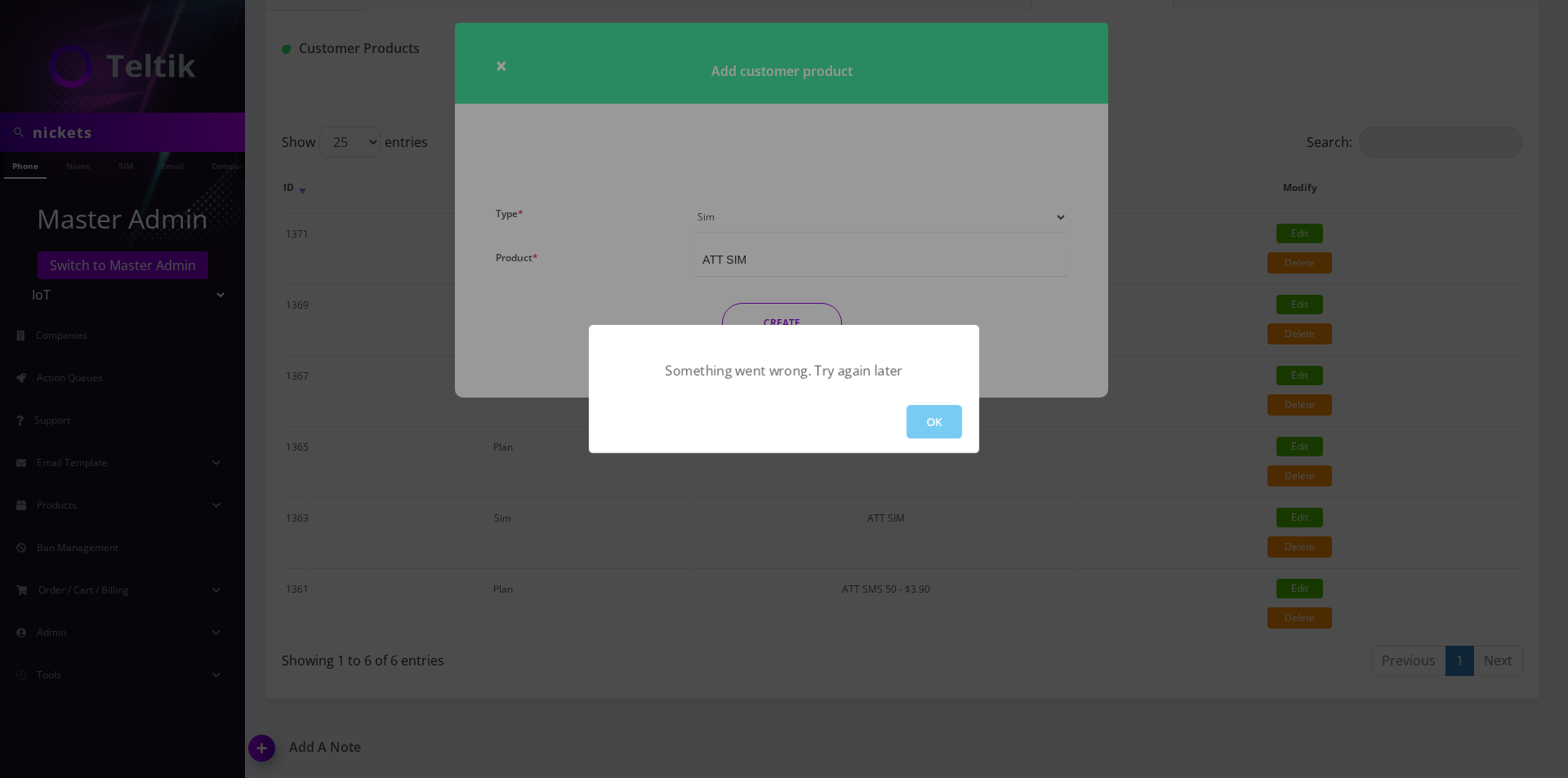
click at [930, 435] on button "OK" at bounding box center [934, 422] width 55 height 34
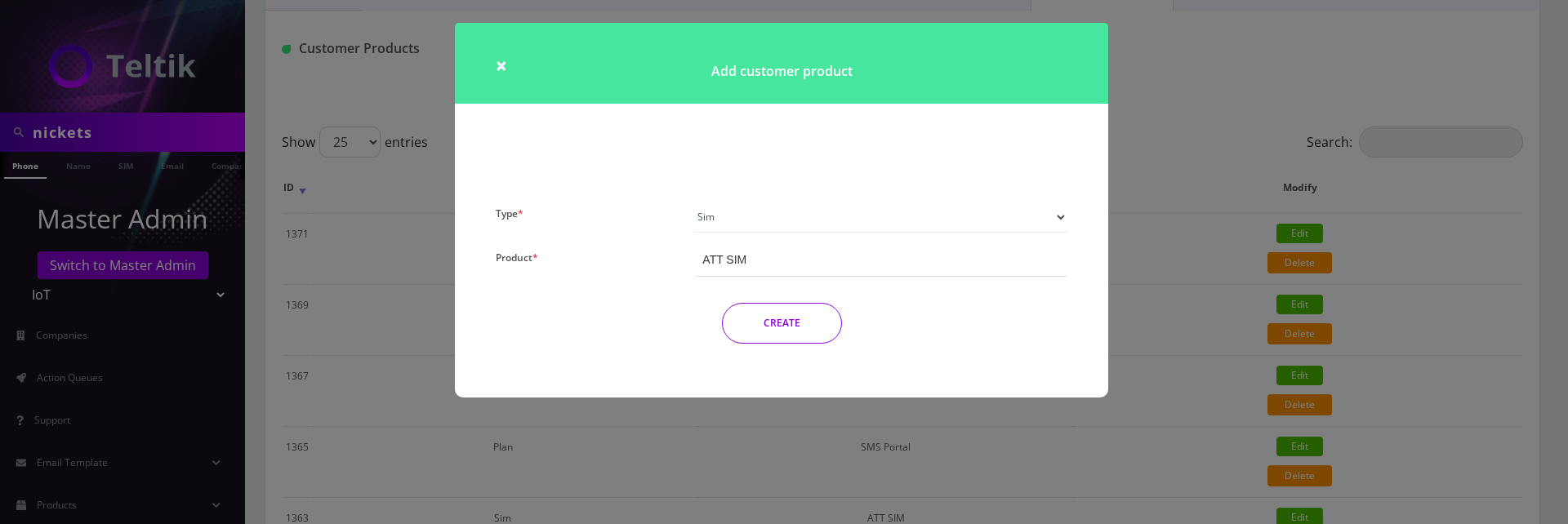
click at [1263, 349] on div "× Add customer product Type * Plan Device Sim Addon One-off Product * TM SMS 50…" at bounding box center [784, 262] width 1568 height 524
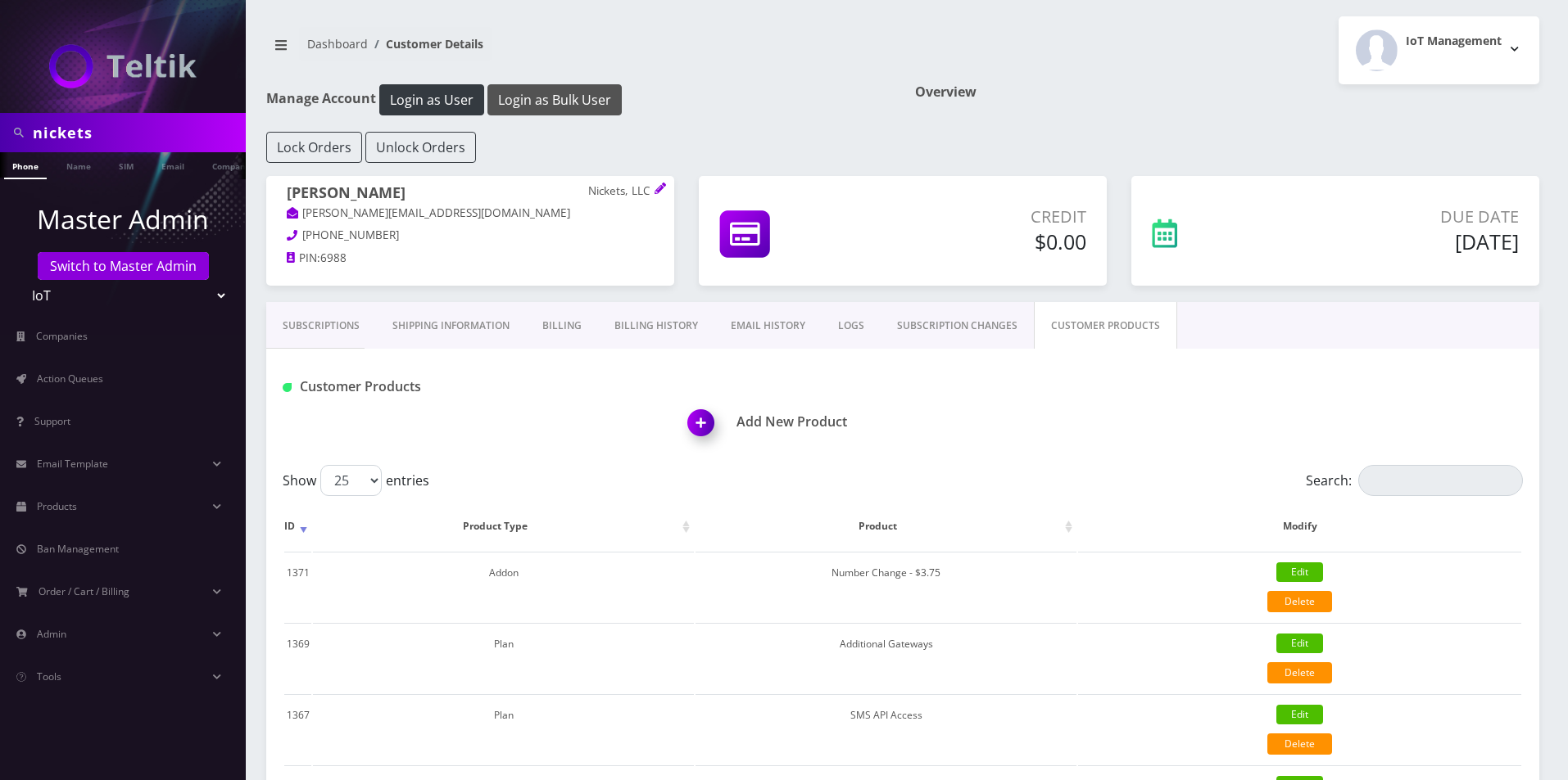
click at [575, 114] on button "Login as Bulk User" at bounding box center [555, 99] width 134 height 31
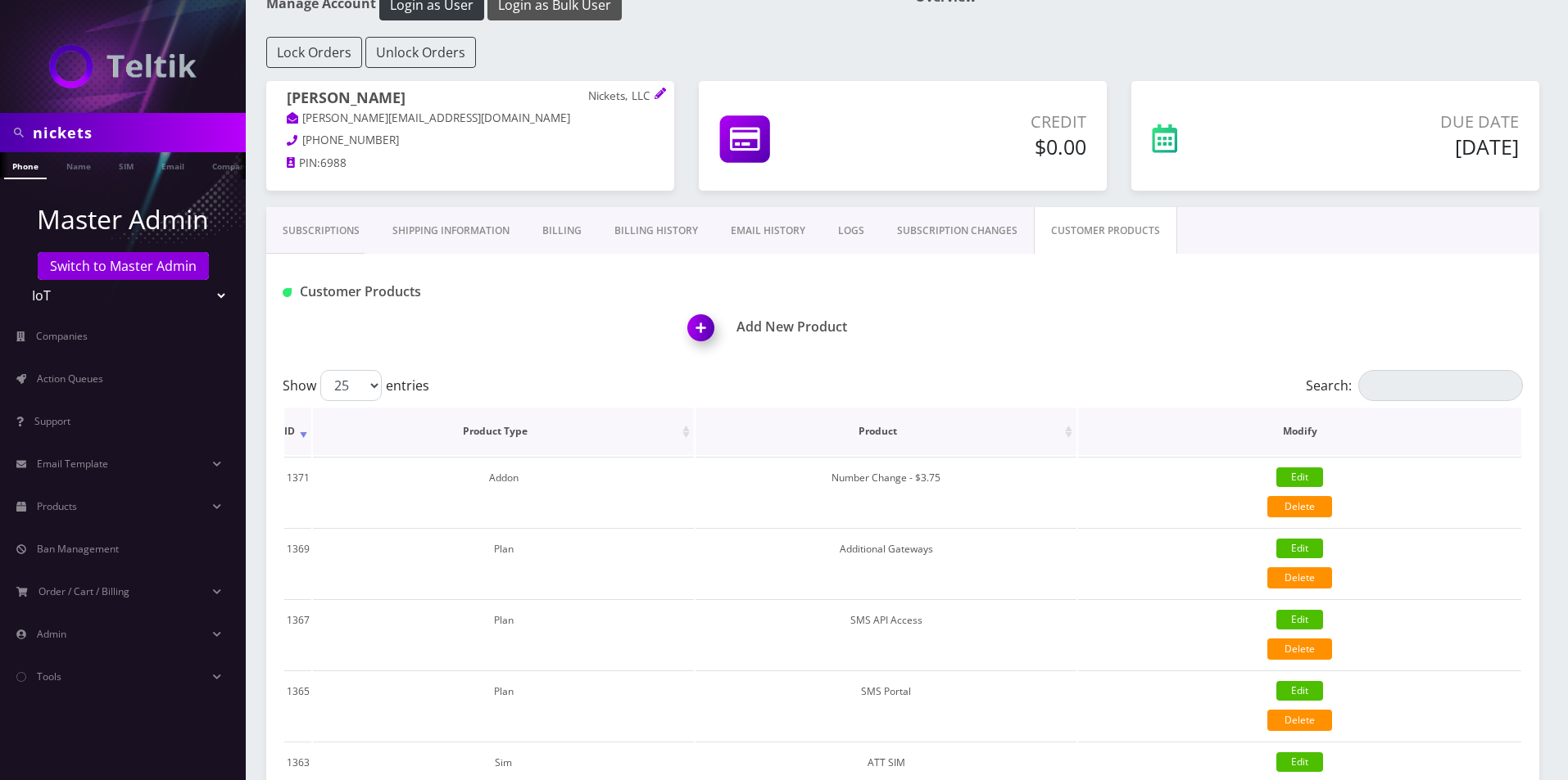
scroll to position [245, 0]
